Goal: Task Accomplishment & Management: Complete application form

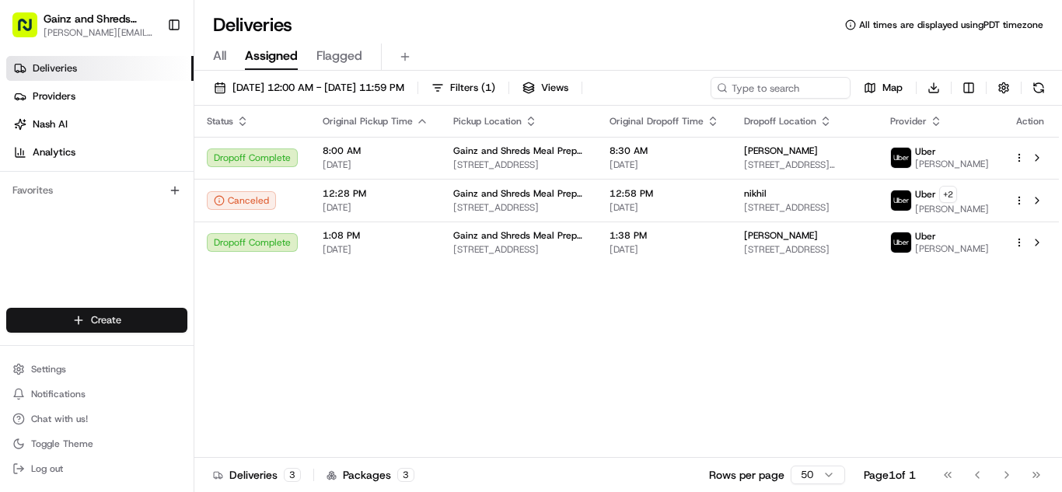
click at [156, 319] on html "Gainz and Shreds Meal Prep [PERSON_NAME][EMAIL_ADDRESS][DOMAIN_NAME] Toggle Sid…" at bounding box center [531, 246] width 1062 height 492
click at [248, 344] on link "Delivery" at bounding box center [280, 349] width 173 height 28
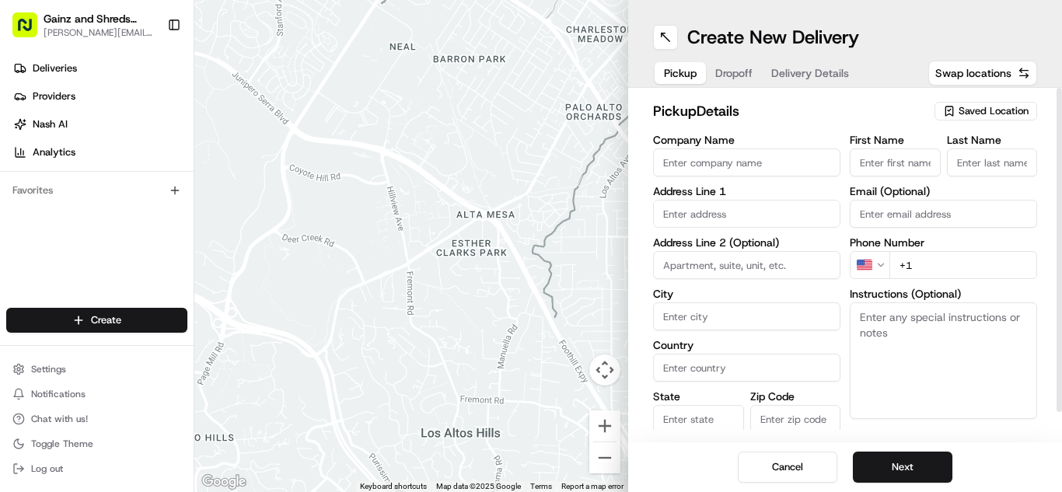
click at [991, 115] on span "Saved Location" at bounding box center [993, 111] width 70 height 14
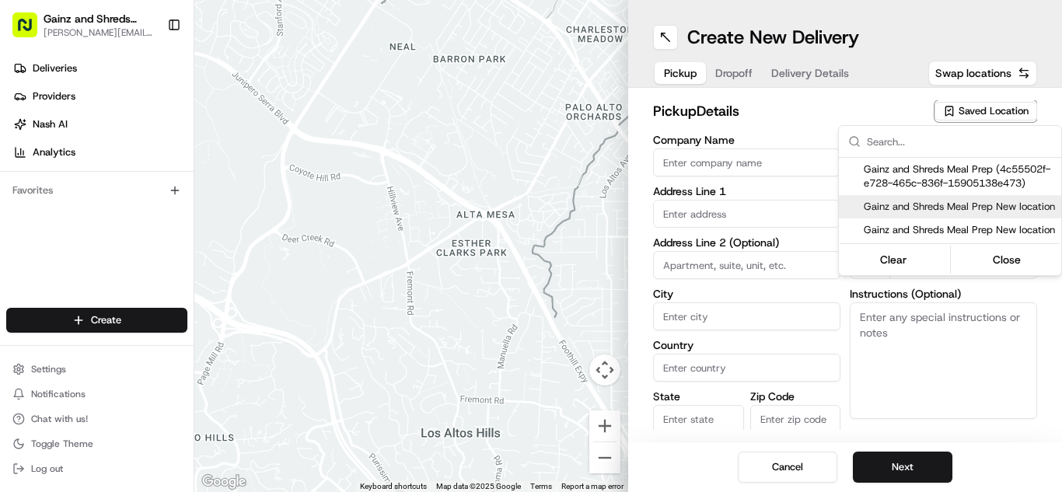
click at [947, 208] on span "Gainz and Shreds Meal Prep New location" at bounding box center [959, 207] width 191 height 14
type input "Gainz and Shreds Meal Prep New location"
type input "[STREET_ADDRESS]"
type input "[GEOGRAPHIC_DATA][PERSON_NAME]"
type input "US"
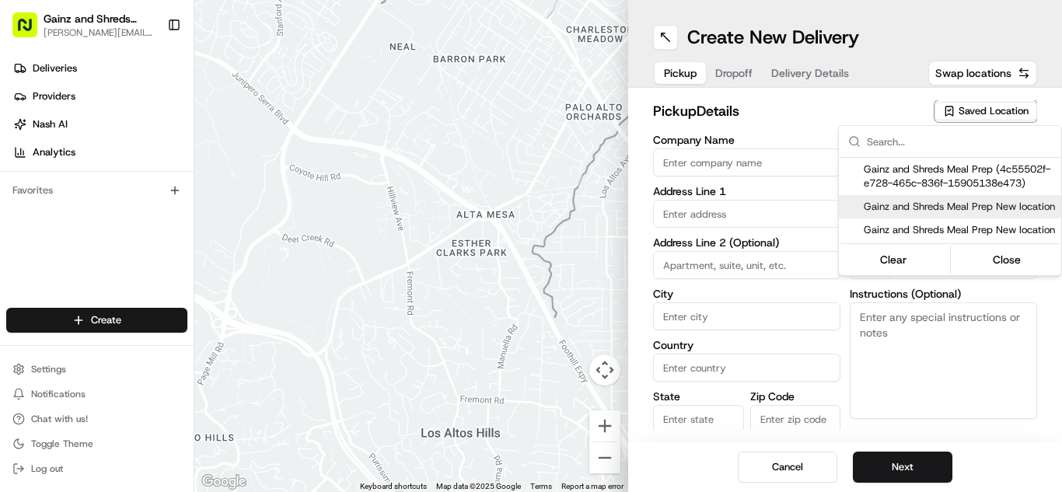
type input "CA"
type input "95125"
type input "[PERSON_NAME]"
type input "[PHONE_NUMBER]"
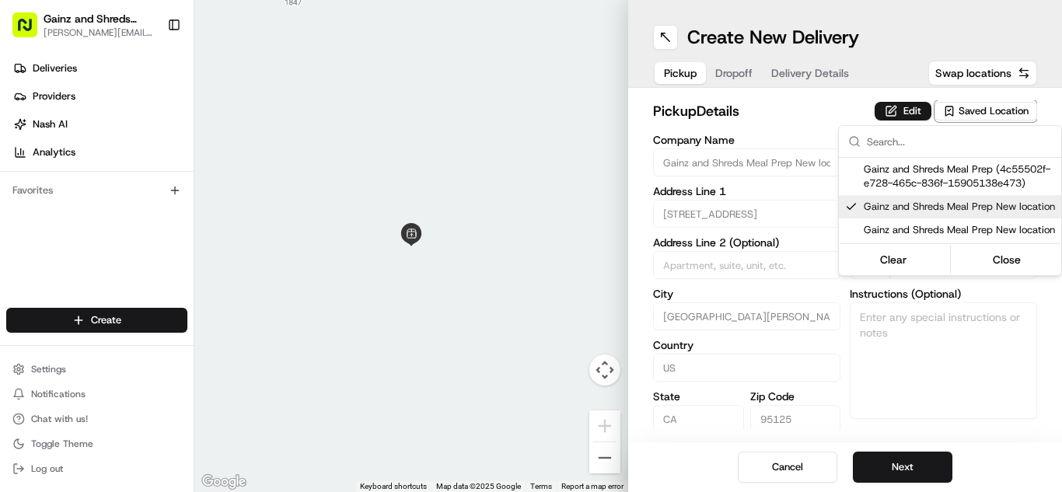
click at [766, 138] on html "Gainz and Shreds Meal Prep [PERSON_NAME][EMAIL_ADDRESS][DOMAIN_NAME] Toggle Sid…" at bounding box center [531, 246] width 1062 height 492
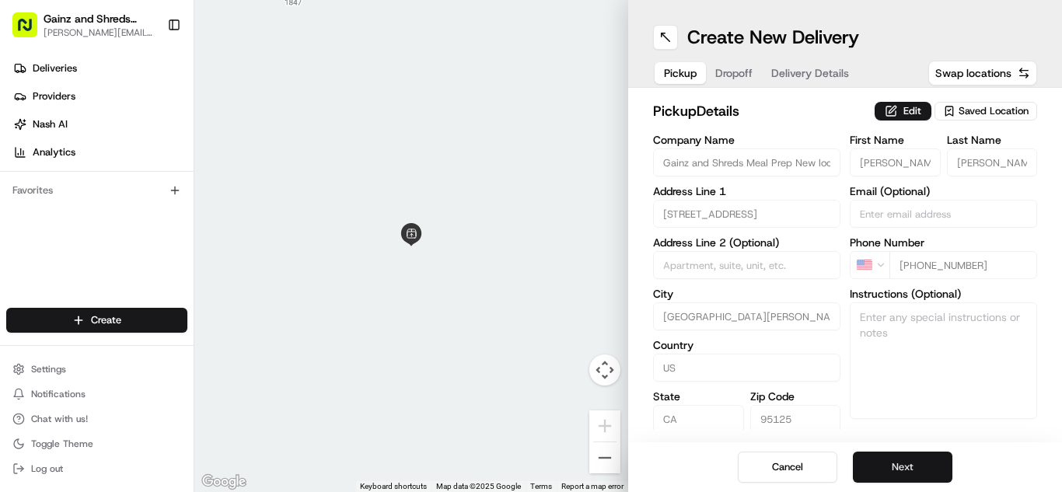
click at [906, 465] on button "Next" at bounding box center [902, 467] width 99 height 31
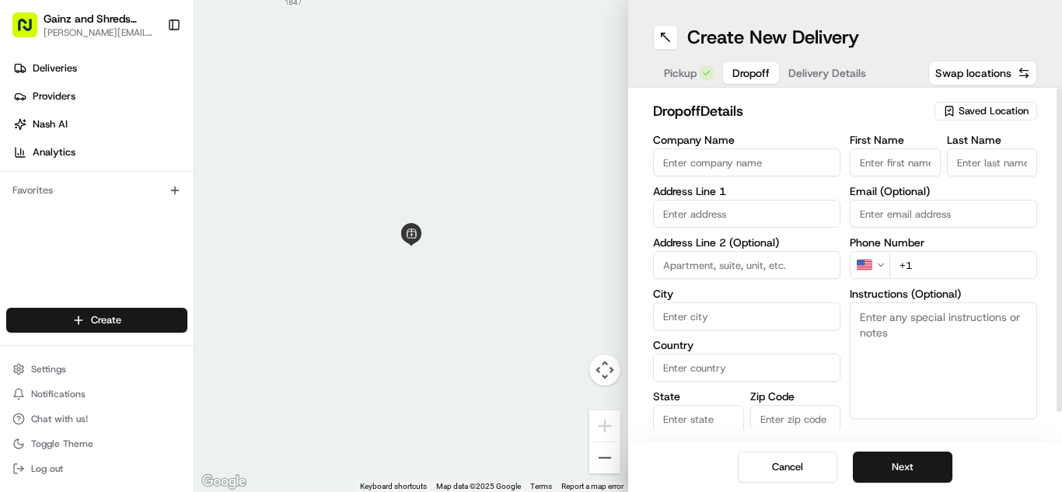
click at [985, 111] on span "Saved Location" at bounding box center [993, 111] width 70 height 14
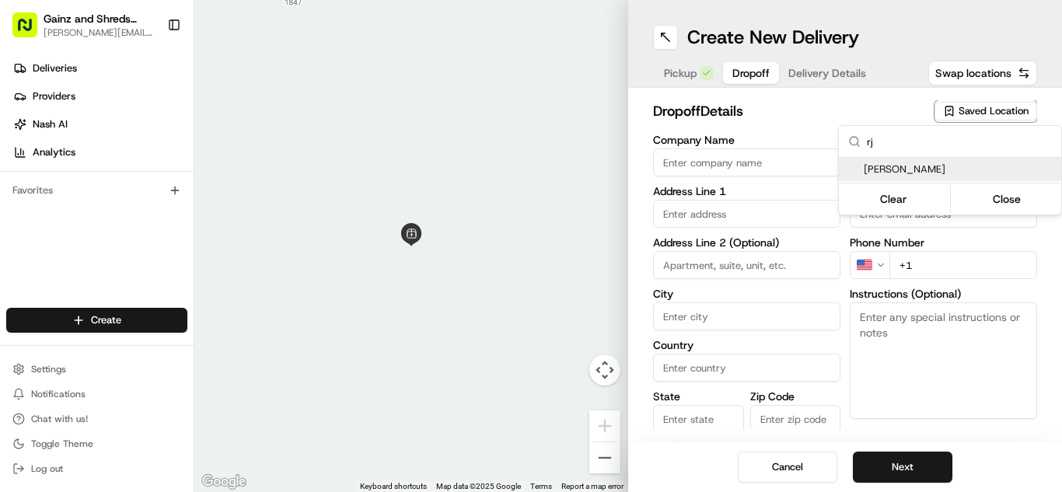
type input "rj"
click at [923, 169] on span "[PERSON_NAME]" at bounding box center [959, 169] width 191 height 14
type input "[PERSON_NAME]"
type input "[STREET_ADDRESS]"
type input "#4"
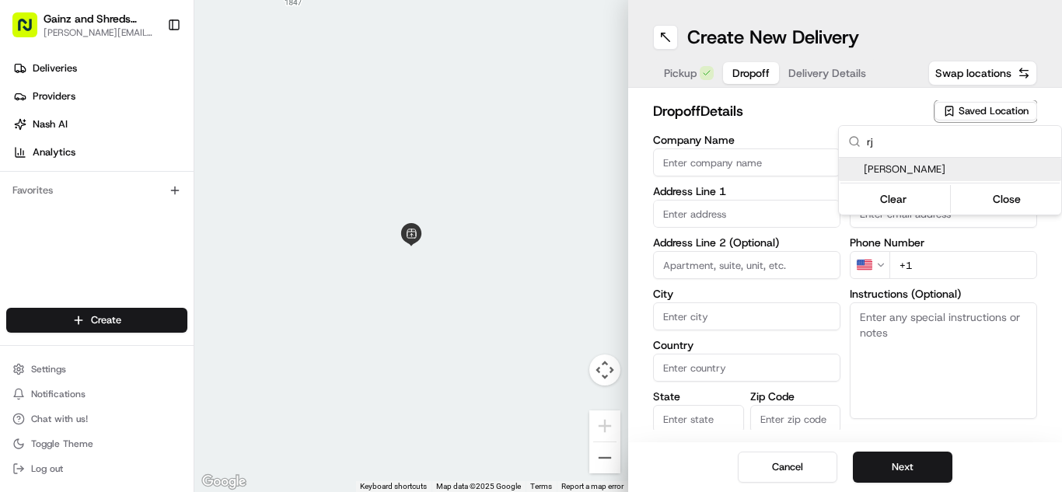
type input "Santa [PERSON_NAME]"
type input "US"
type input "CA"
type input "95054"
type input "rj"
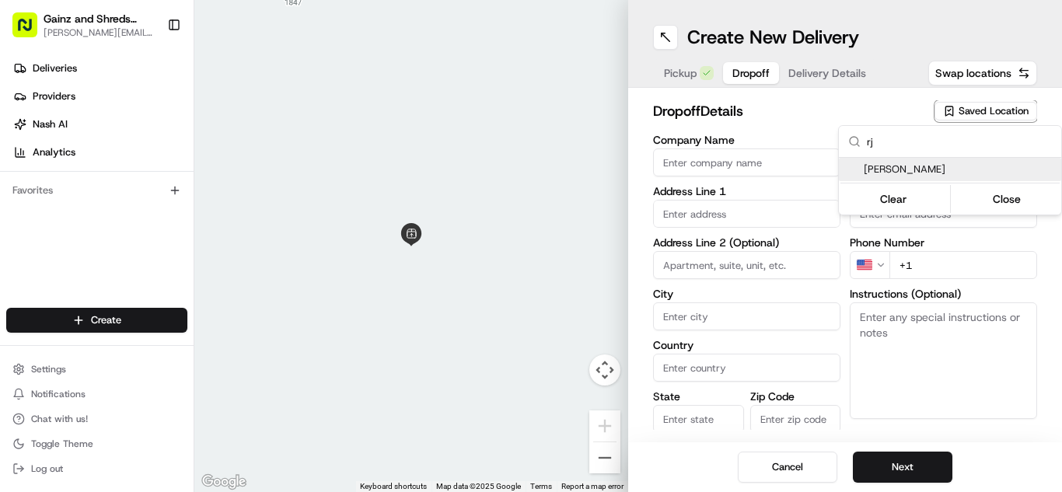
type input "[PERSON_NAME]"
type input "[PHONE_NUMBER]"
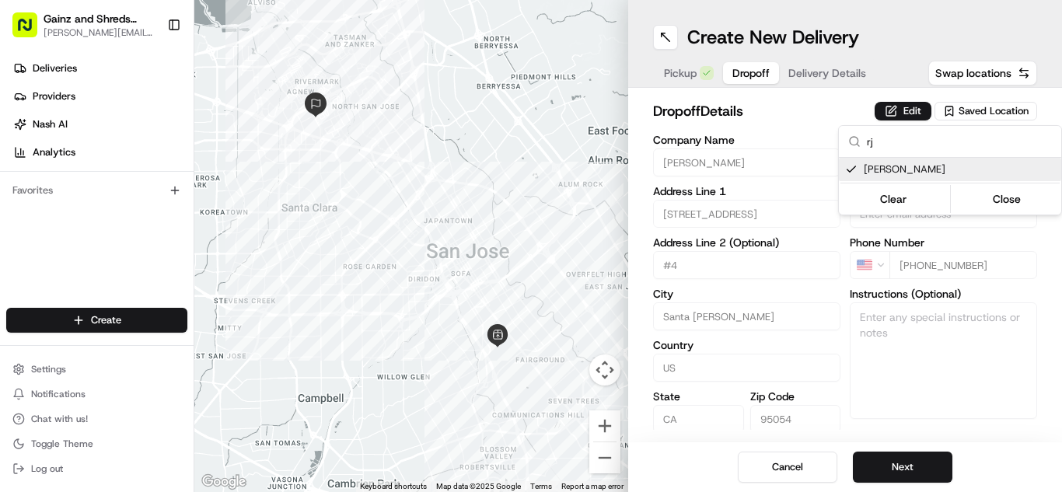
click at [802, 117] on html "Gainz and Shreds Meal Prep [PERSON_NAME][EMAIL_ADDRESS][DOMAIN_NAME] Toggle Sid…" at bounding box center [531, 246] width 1062 height 492
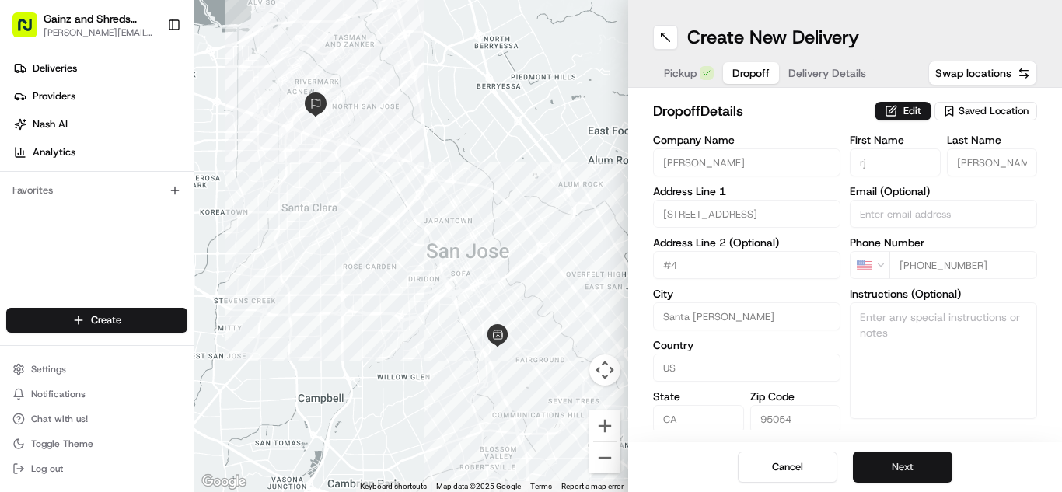
click at [903, 473] on button "Next" at bounding box center [902, 467] width 99 height 31
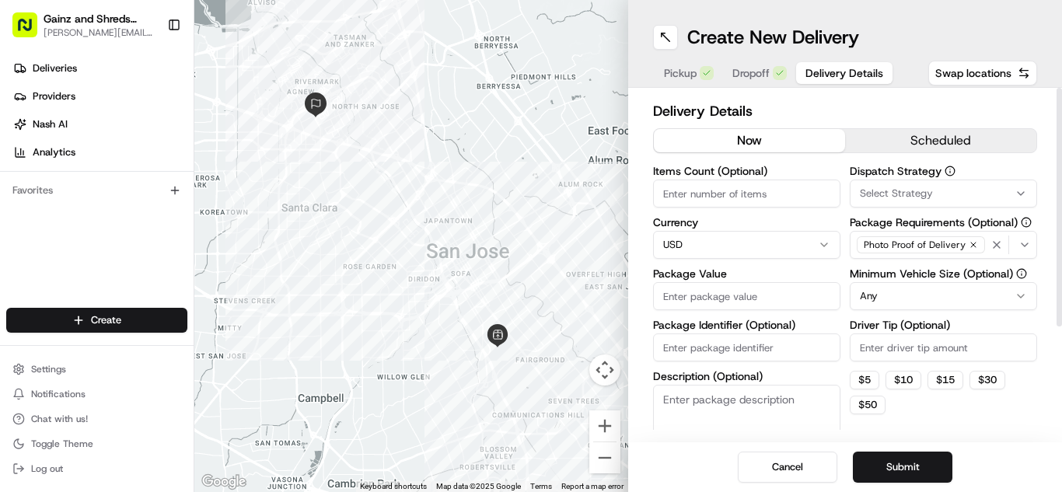
click at [793, 201] on input "Items Count (Optional)" at bounding box center [746, 194] width 187 height 28
type input "2"
click at [808, 287] on input "Package Value" at bounding box center [746, 296] width 187 height 28
type input "40"
click at [923, 461] on button "Submit" at bounding box center [902, 467] width 99 height 31
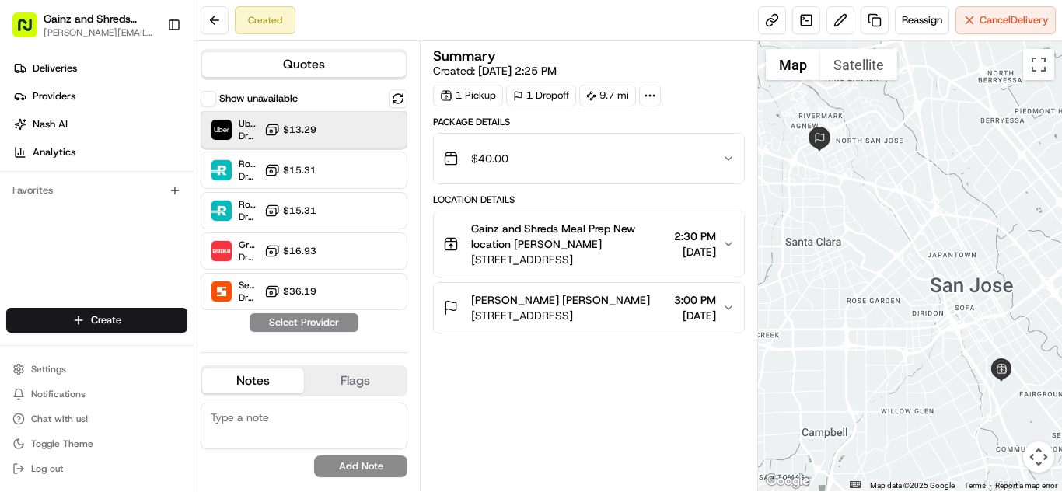
click at [323, 126] on div "Uber Dropoff ETA 35 minutes $13.29" at bounding box center [304, 129] width 207 height 37
click at [324, 316] on button "Assign Provider" at bounding box center [304, 322] width 110 height 19
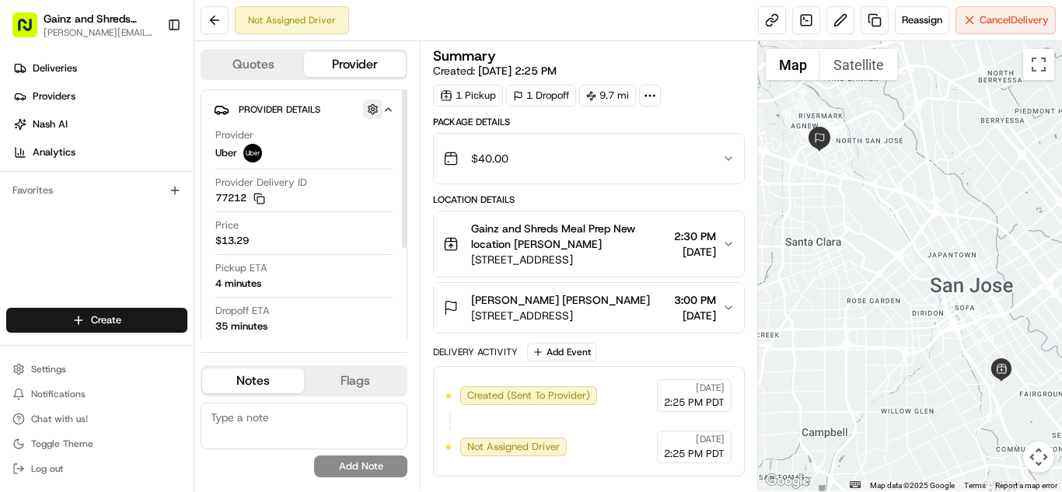
click at [371, 111] on button "button" at bounding box center [372, 108] width 19 height 19
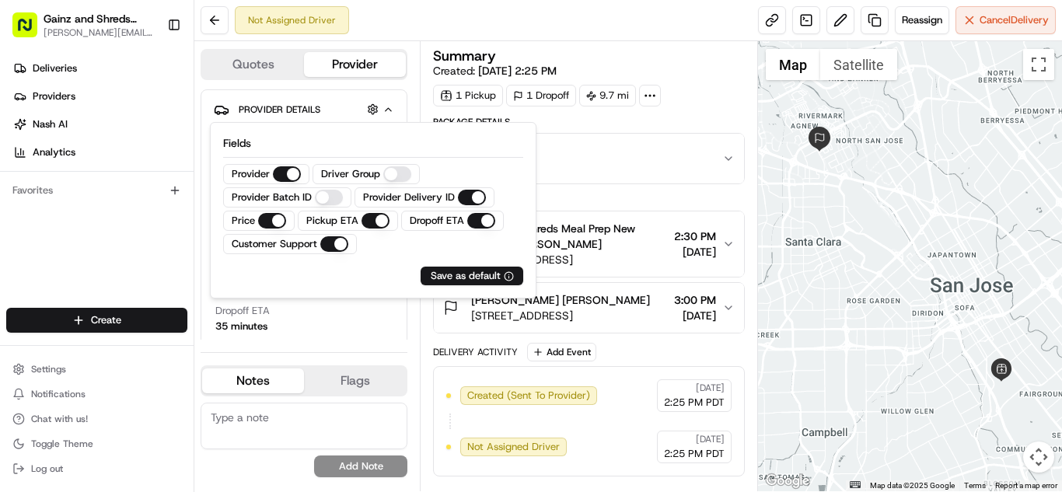
click at [393, 432] on textarea at bounding box center [304, 426] width 207 height 47
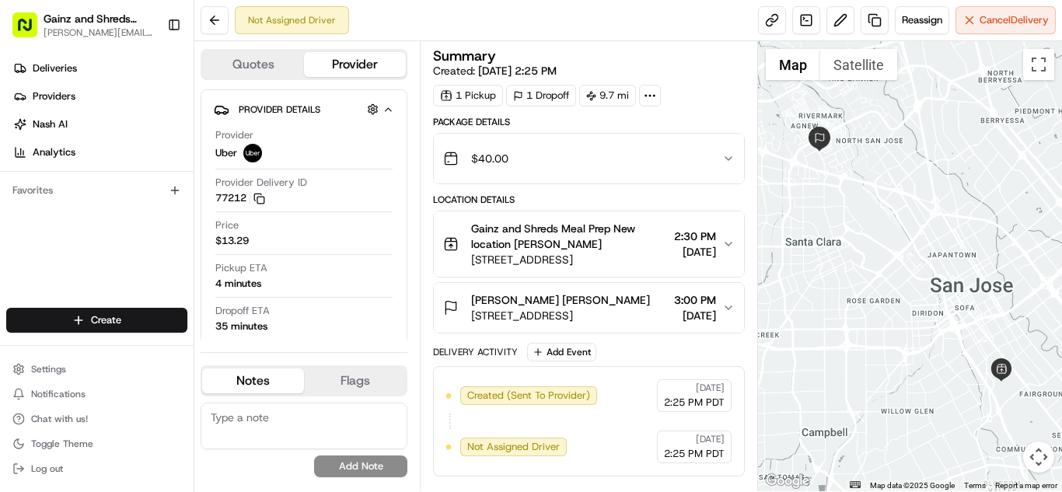
click at [646, 92] on icon at bounding box center [650, 96] width 14 height 14
click at [826, 16] on button at bounding box center [840, 20] width 28 height 28
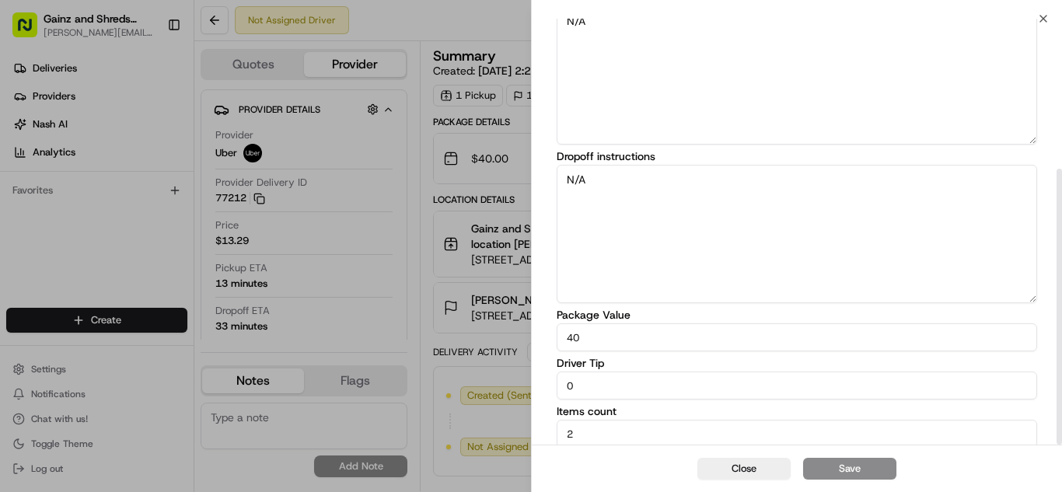
scroll to position [232, 0]
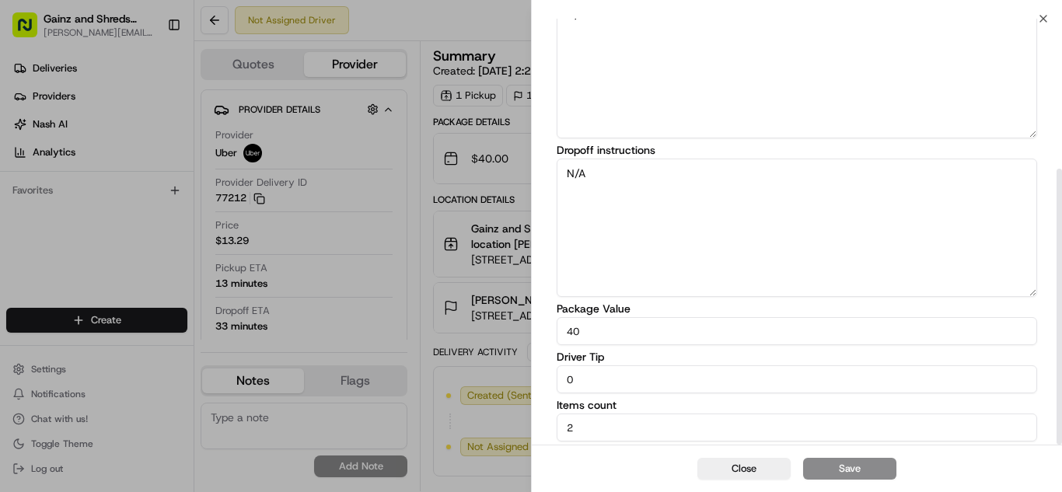
click at [680, 183] on textarea "N/A" at bounding box center [797, 228] width 480 height 138
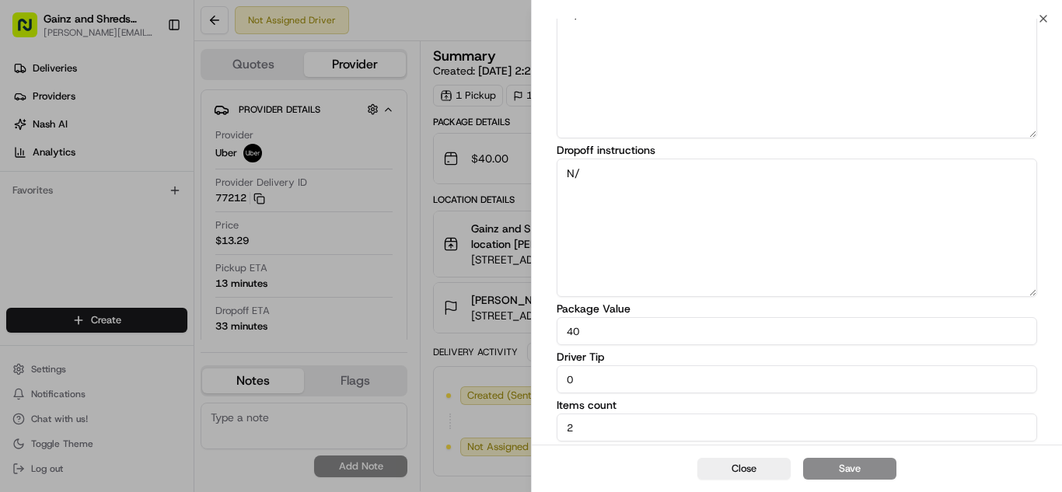
type textarea "N"
type textarea "unit 4"
click at [859, 476] on button "Save" at bounding box center [849, 469] width 93 height 22
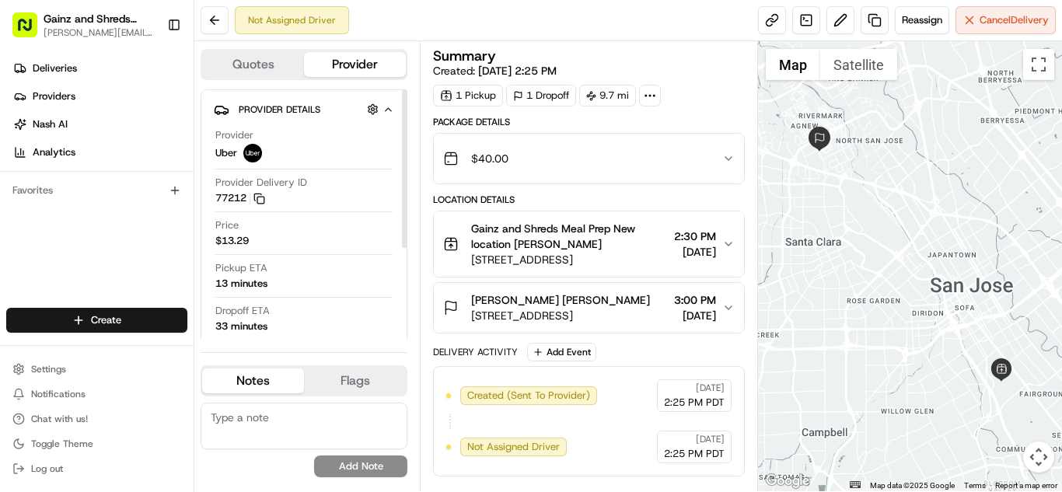
scroll to position [5, 0]
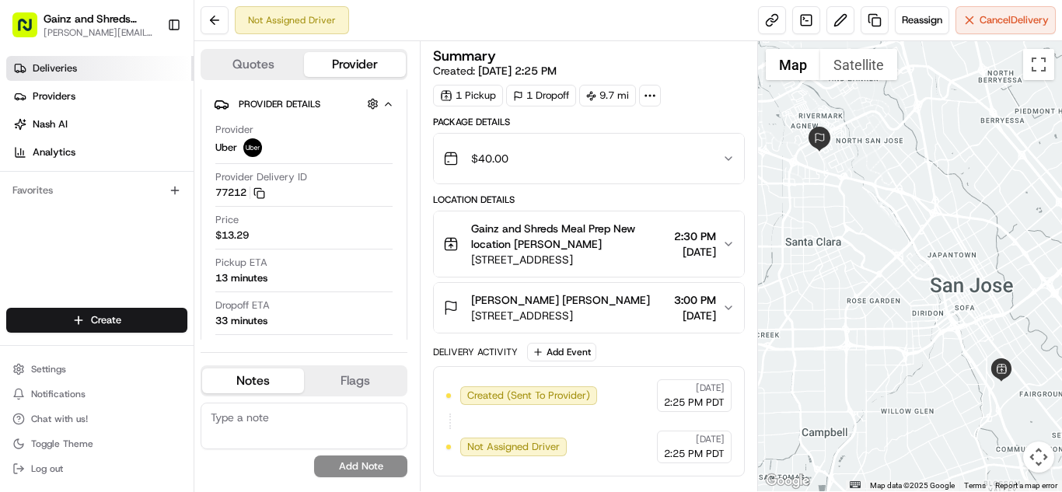
click at [79, 73] on link "Deliveries" at bounding box center [99, 68] width 187 height 25
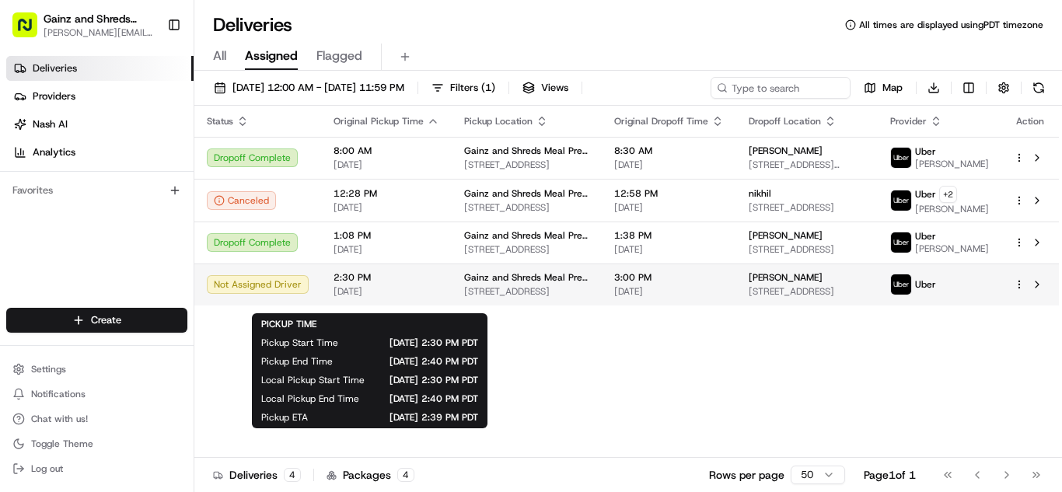
click at [384, 298] on span "[DATE]" at bounding box center [386, 291] width 106 height 12
